Goal: Information Seeking & Learning: Check status

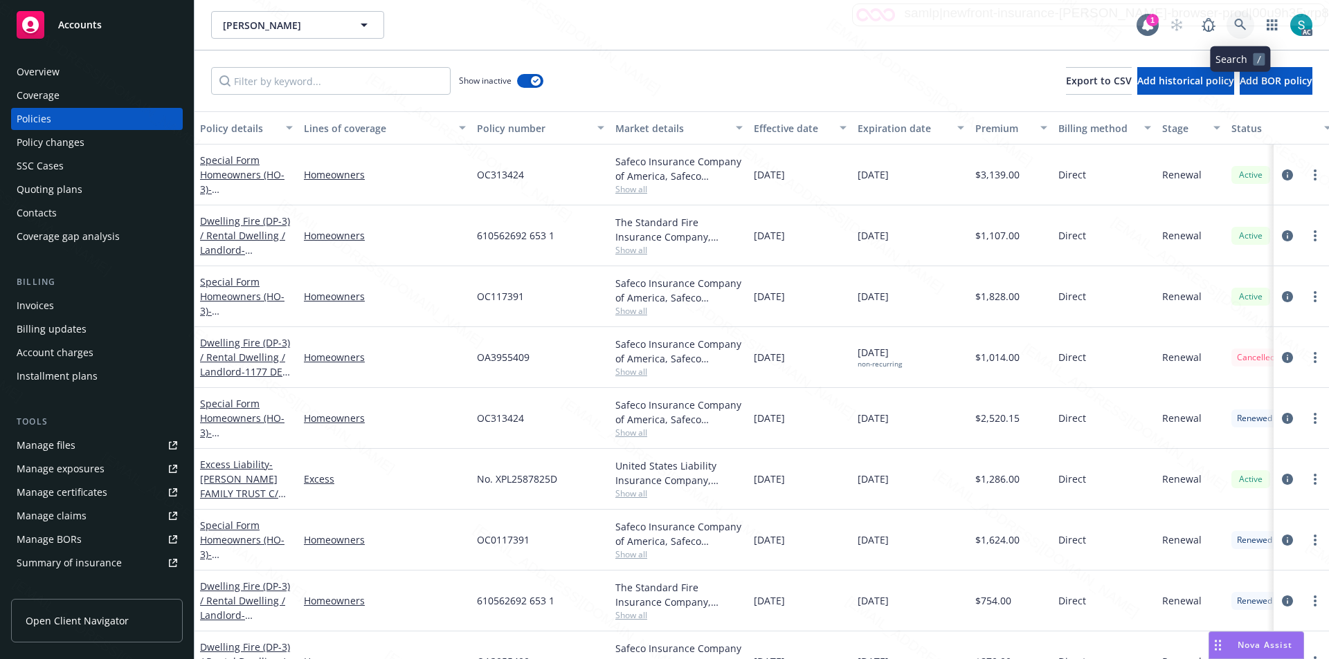
click at [1247, 24] on link at bounding box center [1240, 25] width 28 height 28
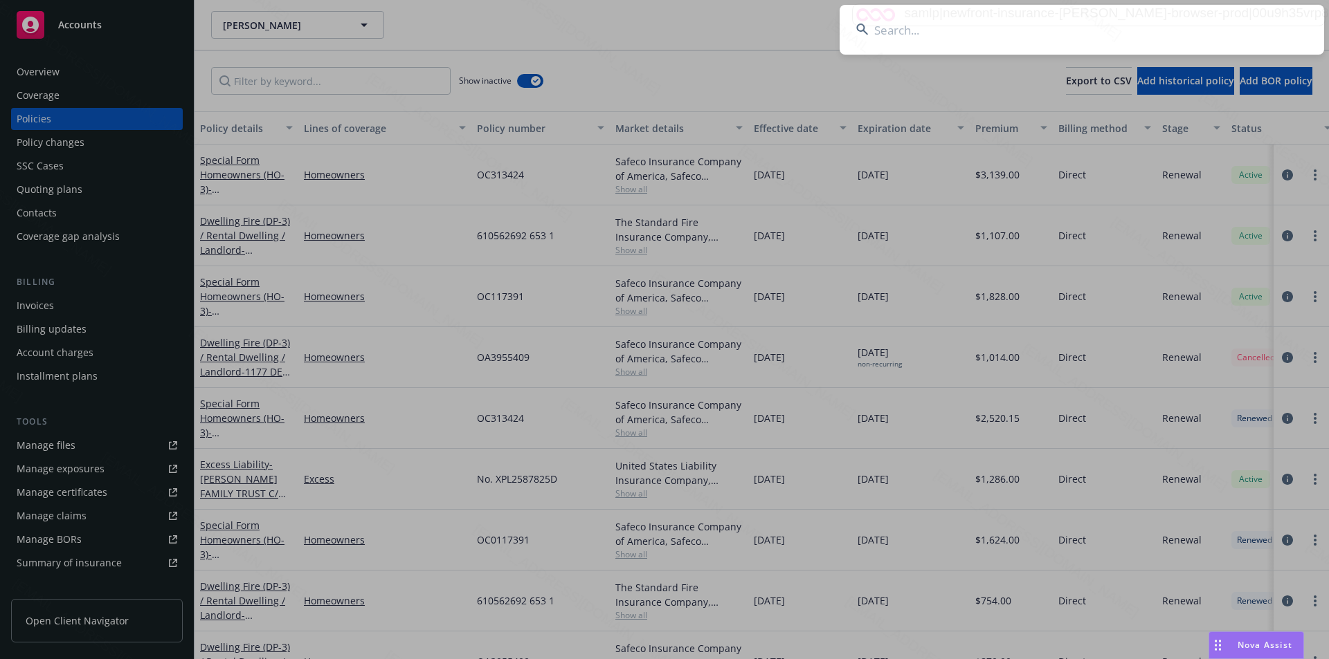
click at [1011, 24] on input at bounding box center [1081, 30] width 484 height 50
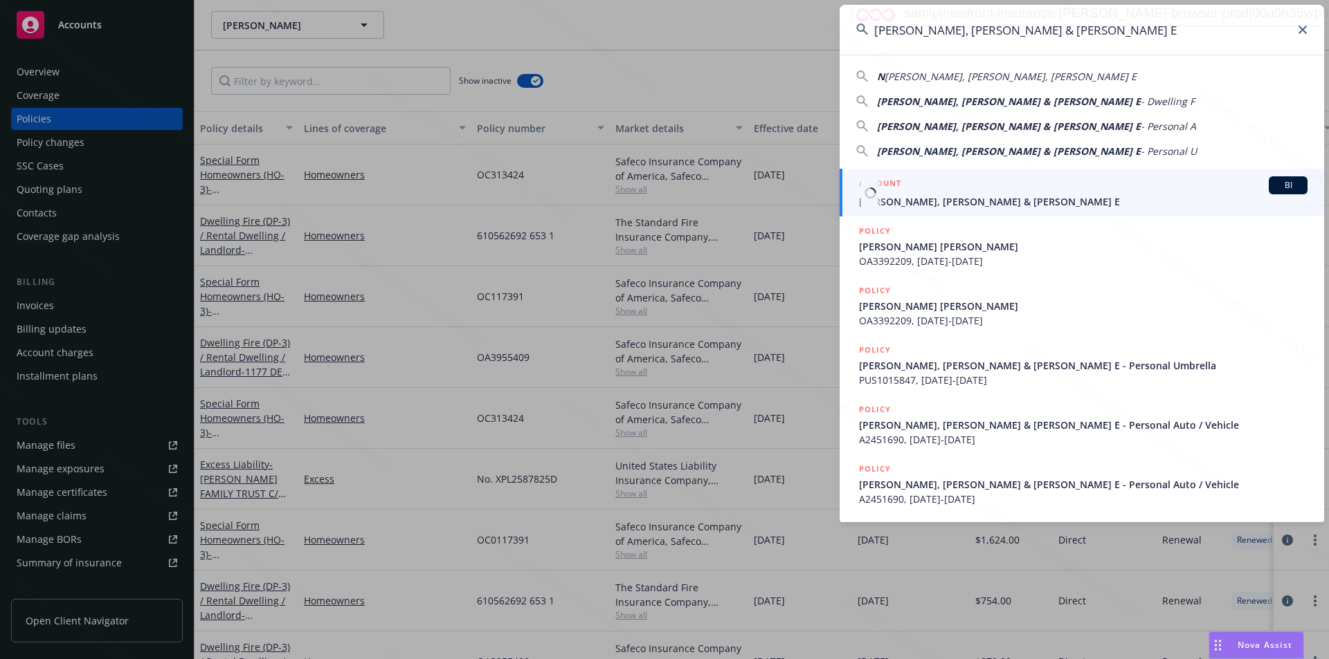
type input "[PERSON_NAME], [PERSON_NAME] & [PERSON_NAME] E"
click at [946, 204] on span "[PERSON_NAME], [PERSON_NAME] & [PERSON_NAME] E" at bounding box center [1083, 201] width 448 height 15
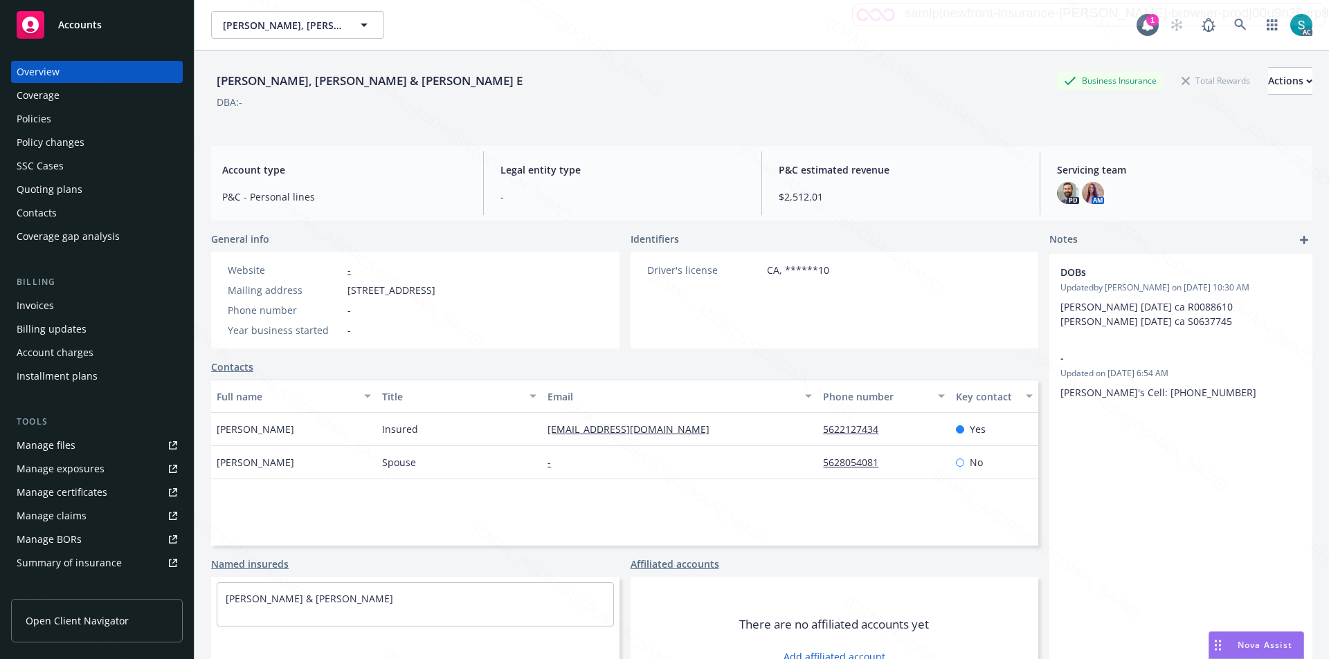
click at [55, 116] on div "Policies" at bounding box center [97, 119] width 161 height 22
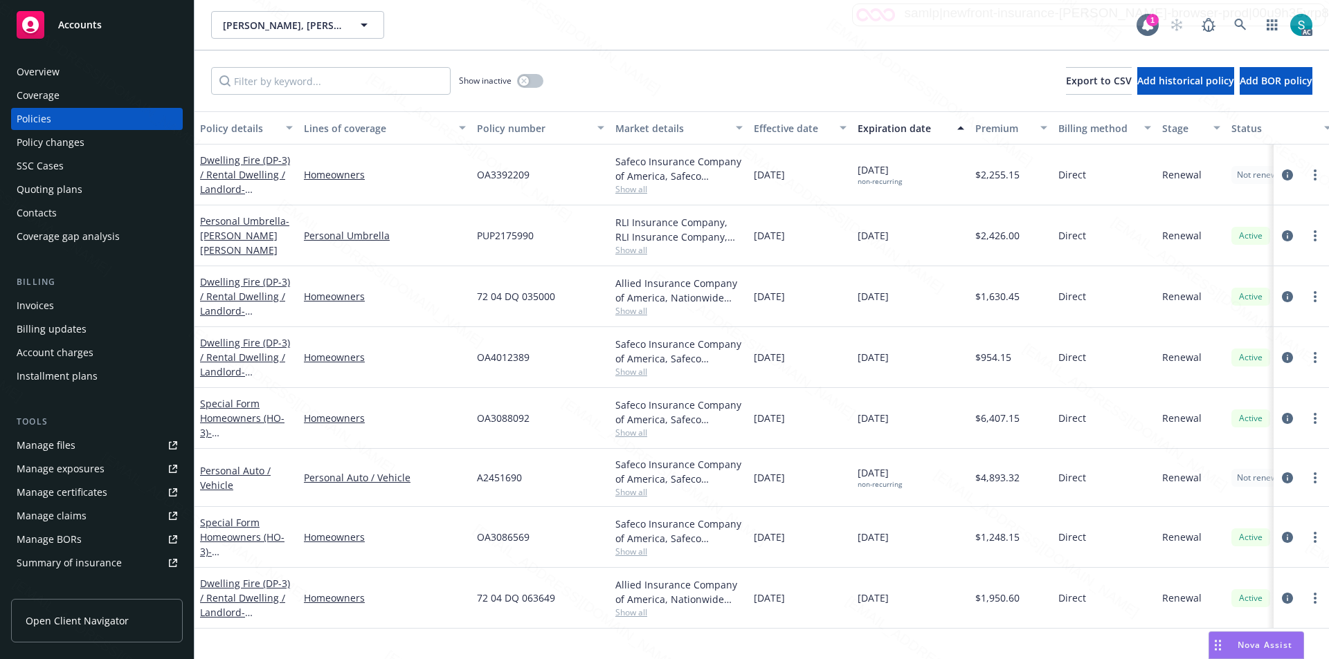
click at [51, 166] on div "SSC Cases" at bounding box center [40, 166] width 47 height 22
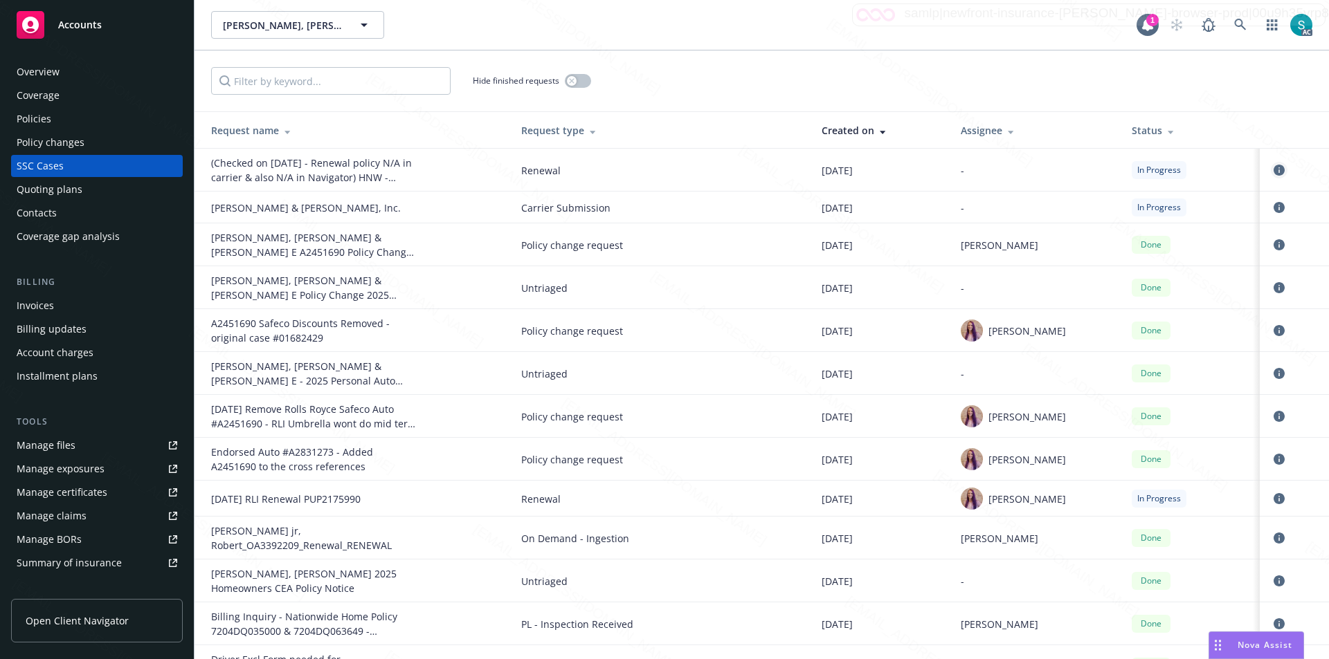
click at [1273, 175] on icon "circleInformation" at bounding box center [1278, 170] width 11 height 11
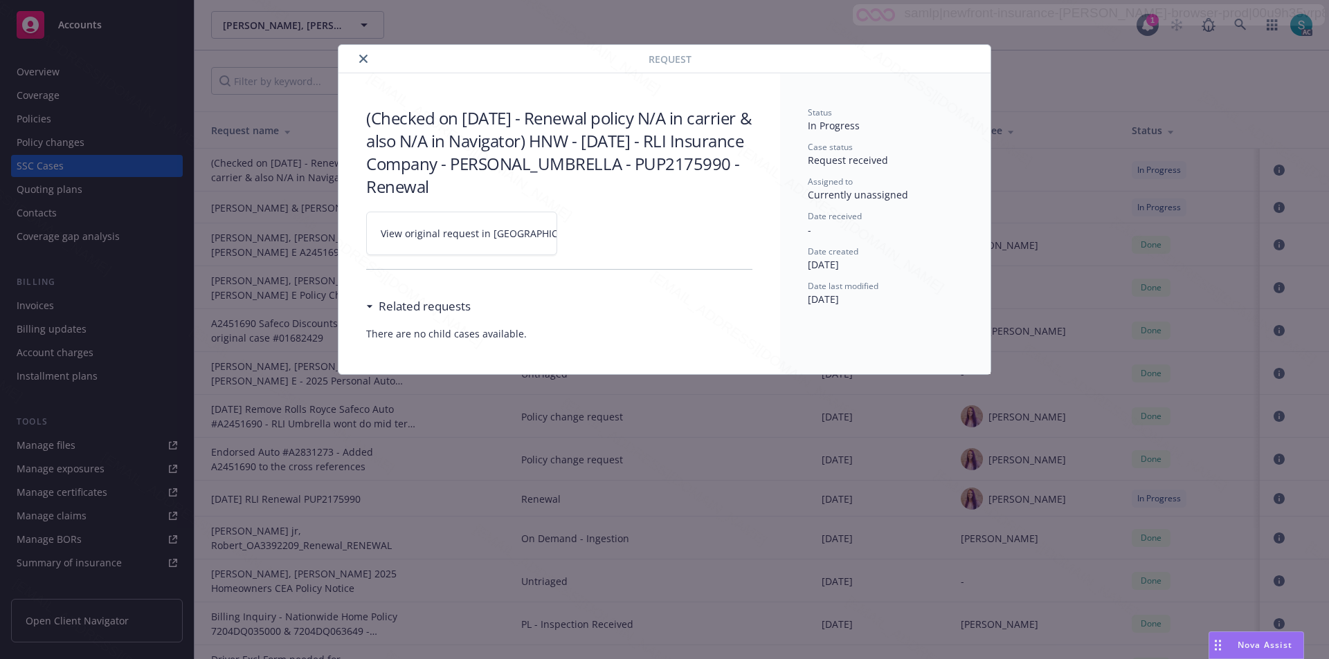
click at [673, 19] on div "Request (Checked on [DATE] - Renewal policy N/A in carrier & also N/A in Naviga…" at bounding box center [664, 329] width 1329 height 659
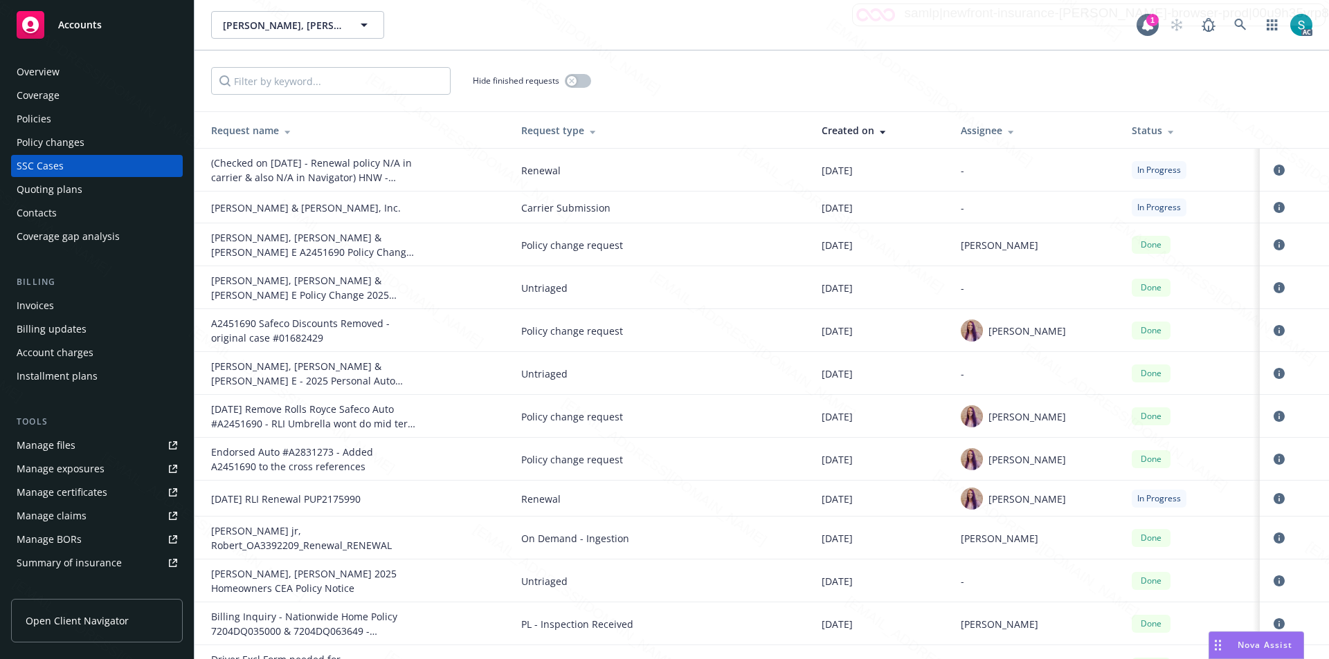
click at [52, 118] on div "Policies" at bounding box center [97, 119] width 161 height 22
